Goal: Transaction & Acquisition: Subscribe to service/newsletter

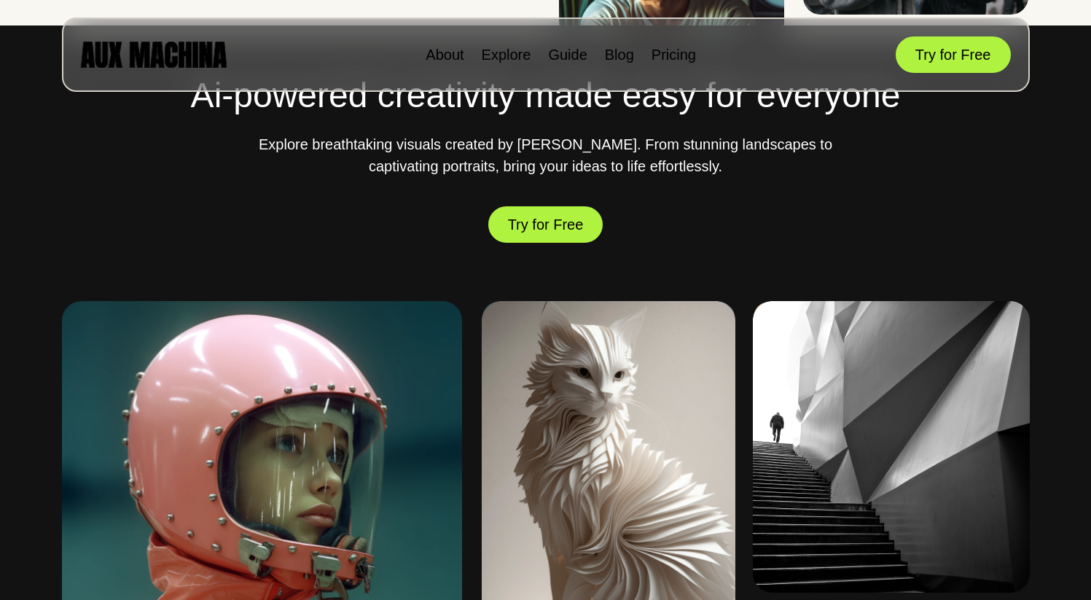
scroll to position [497, 0]
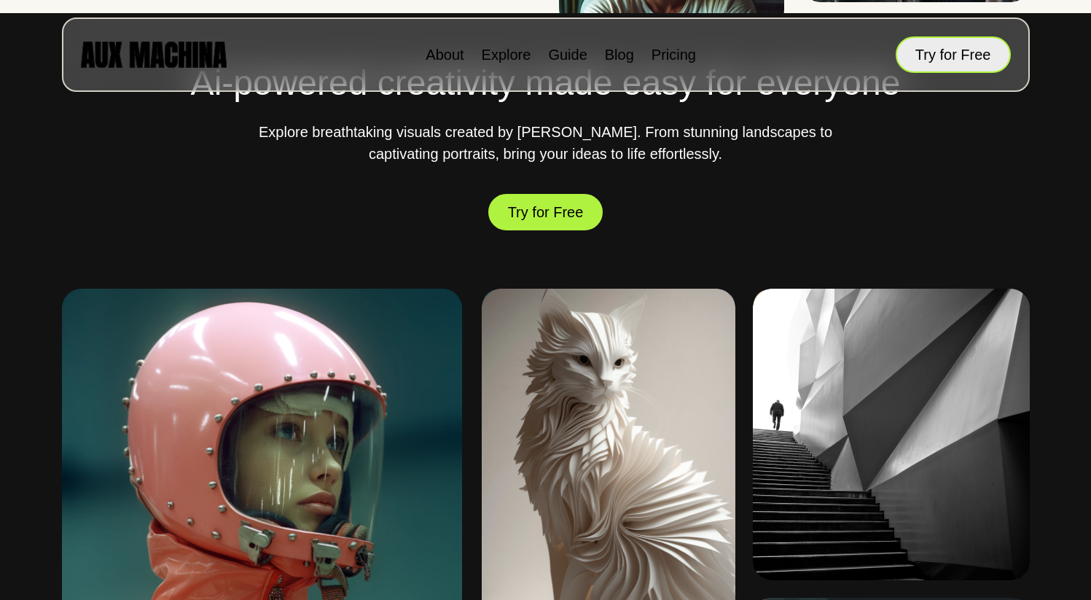
click at [965, 56] on button "Try for Free" at bounding box center [952, 54] width 115 height 36
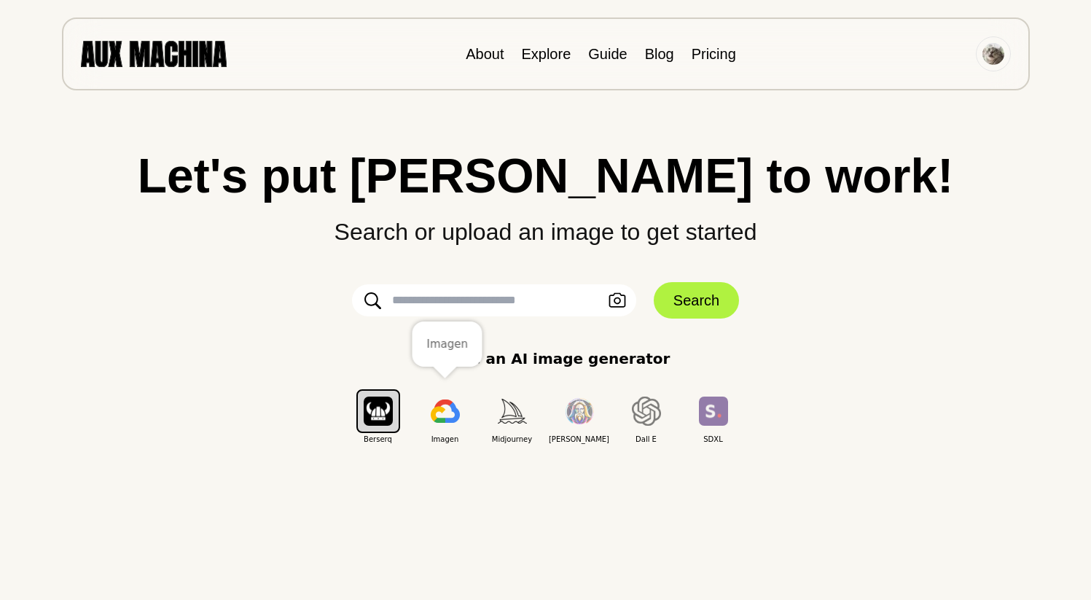
click at [451, 414] on img "button" at bounding box center [445, 410] width 29 height 23
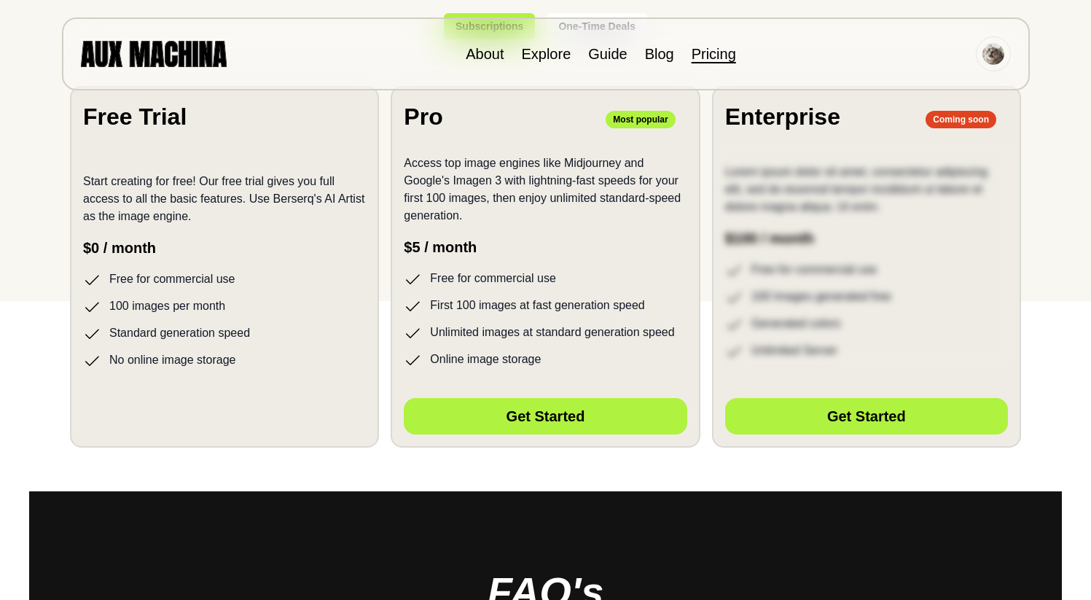
scroll to position [410, 0]
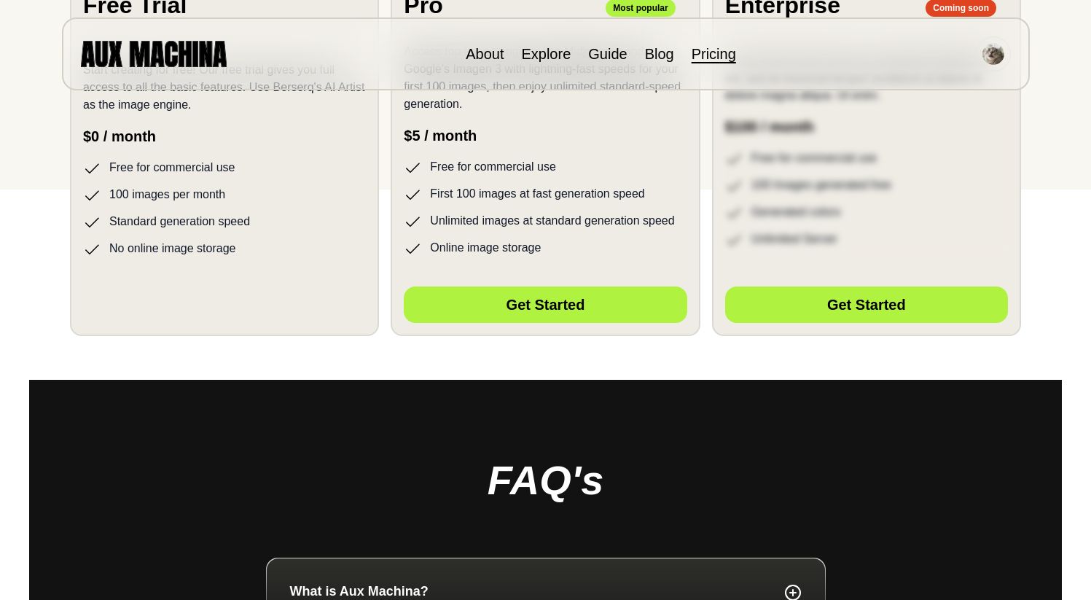
click at [282, 263] on section "Free Trial Start creating for free! Our free trial gives you full access to all…" at bounding box center [224, 155] width 309 height 361
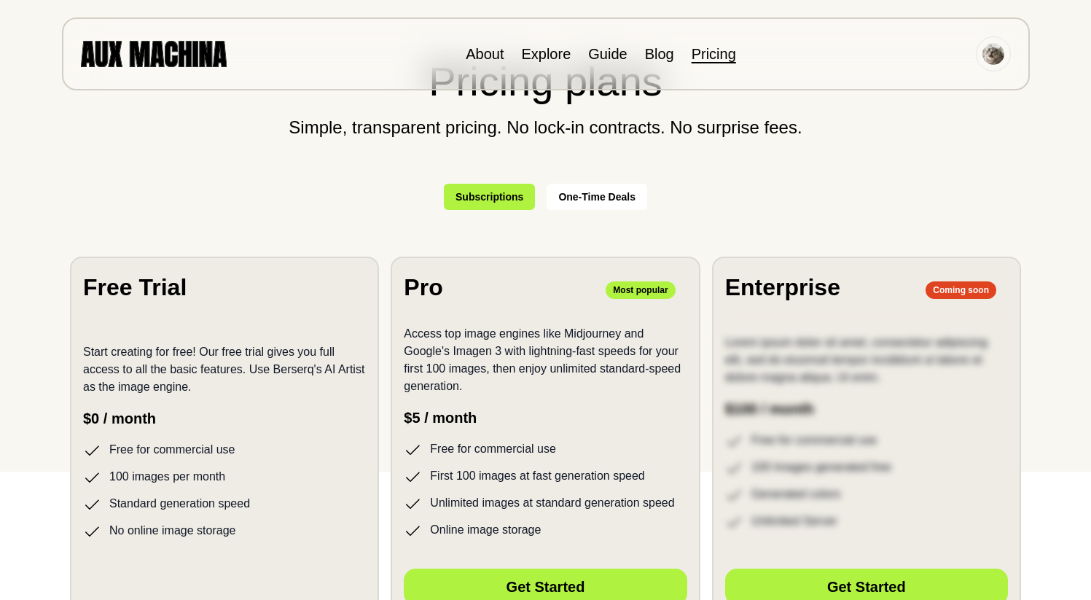
scroll to position [0, 0]
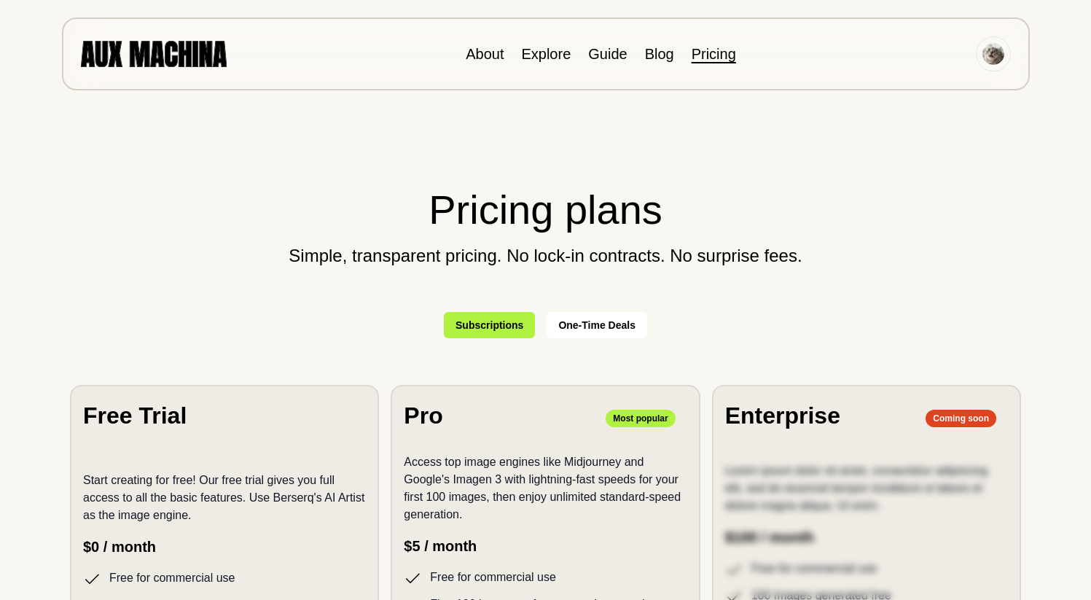
click at [216, 446] on section "Free Trial Start creating for free! Our free trial gives you full access to all…" at bounding box center [224, 565] width 309 height 361
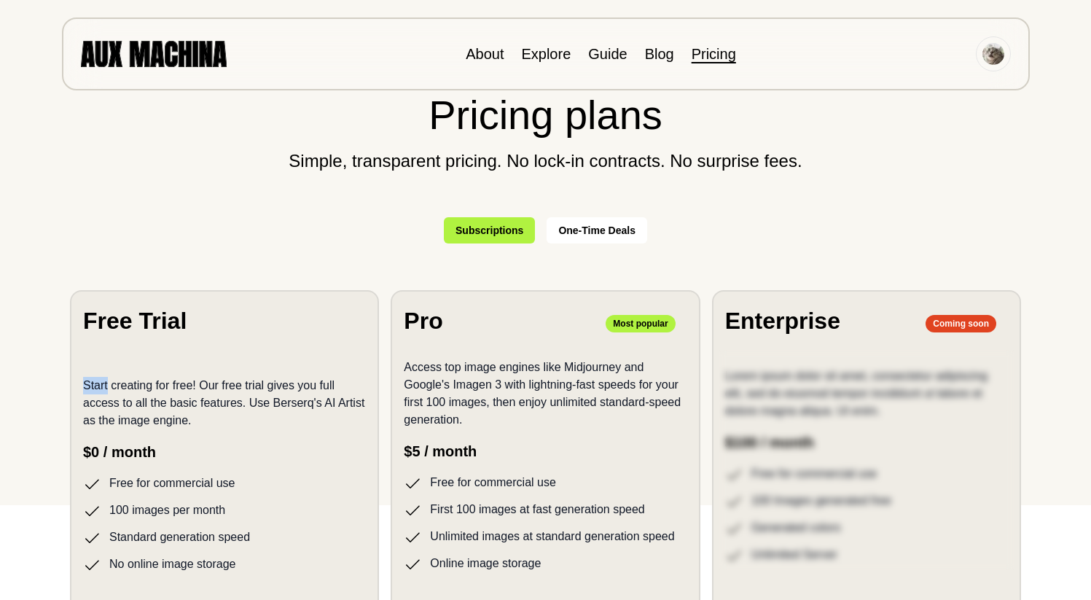
scroll to position [112, 0]
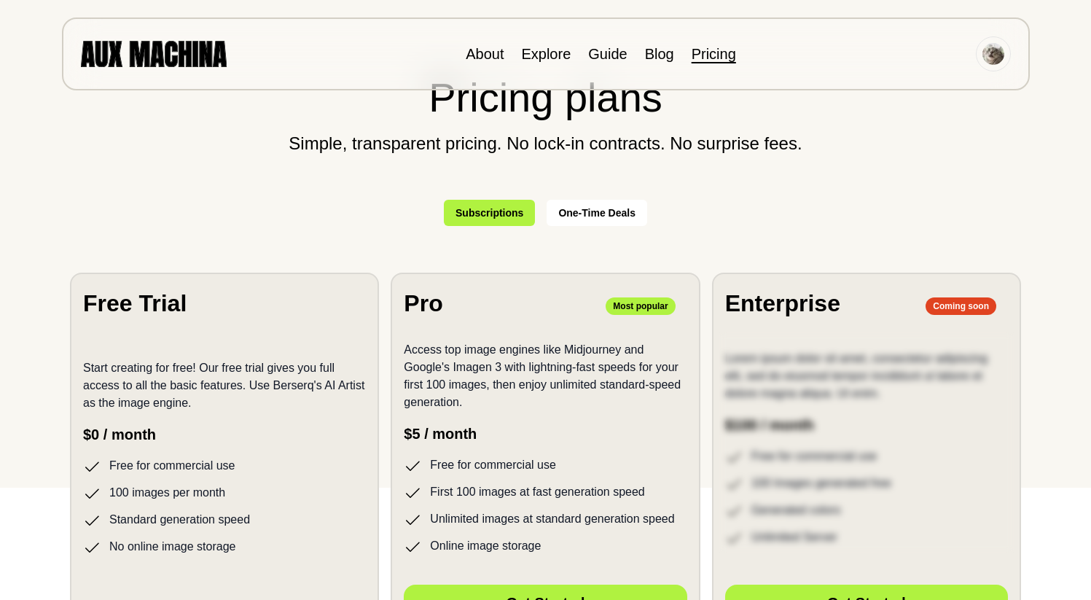
click at [216, 446] on div "Start creating for free! Our free trial gives you full access to all the basic …" at bounding box center [224, 449] width 283 height 214
